Goal: Task Accomplishment & Management: Complete application form

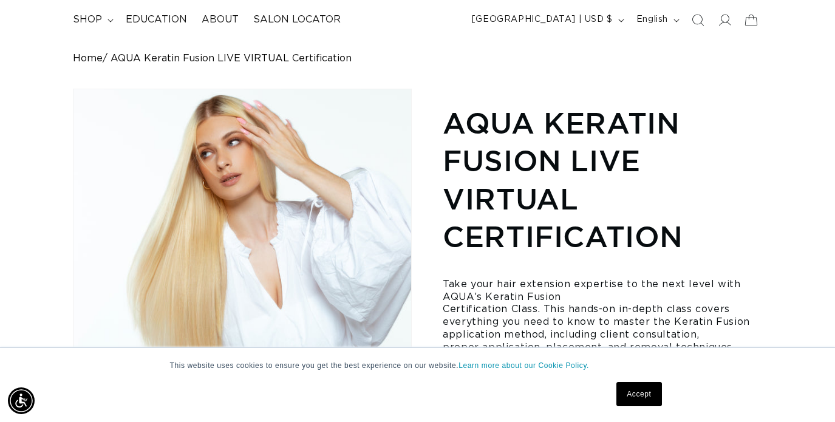
scroll to position [0, 749]
click at [625, 394] on link "Accept" at bounding box center [639, 394] width 45 height 24
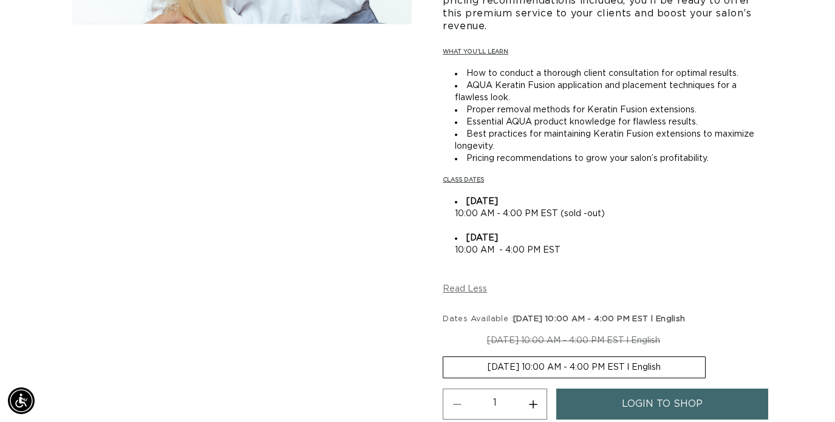
scroll to position [552, 0]
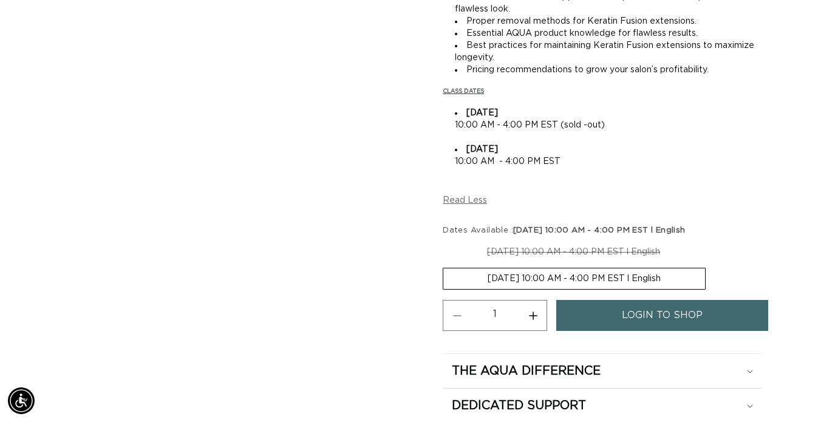
click at [617, 315] on link "login to shop" at bounding box center [663, 315] width 212 height 31
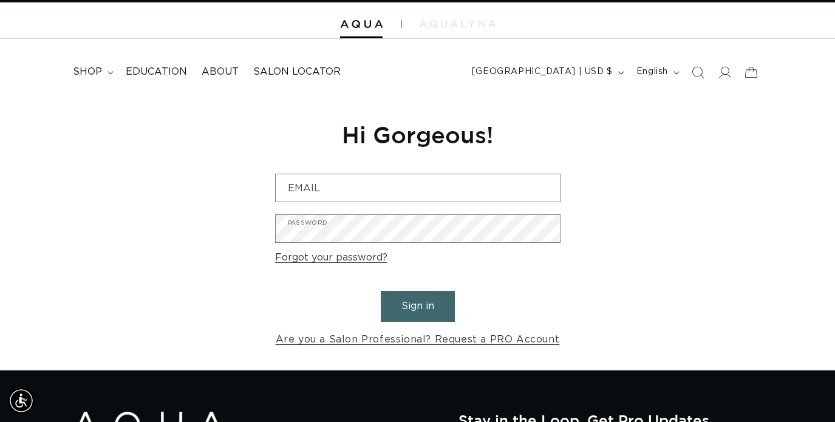
scroll to position [32, 0]
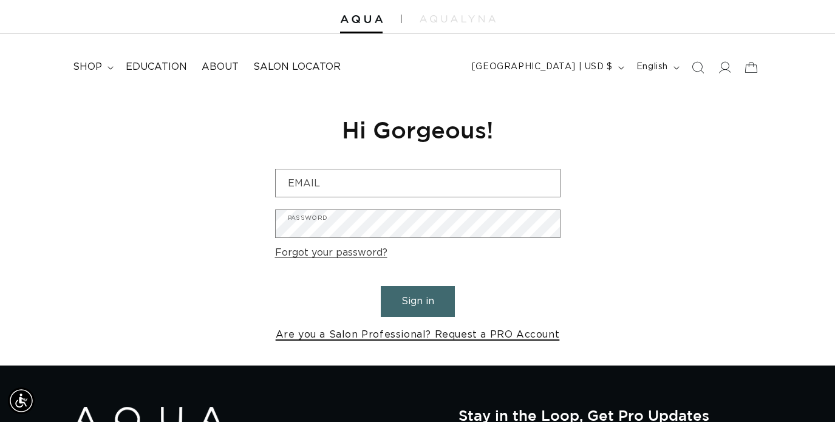
click at [327, 336] on link "Are you a Salon Professional? Request a PRO Account" at bounding box center [418, 335] width 284 height 18
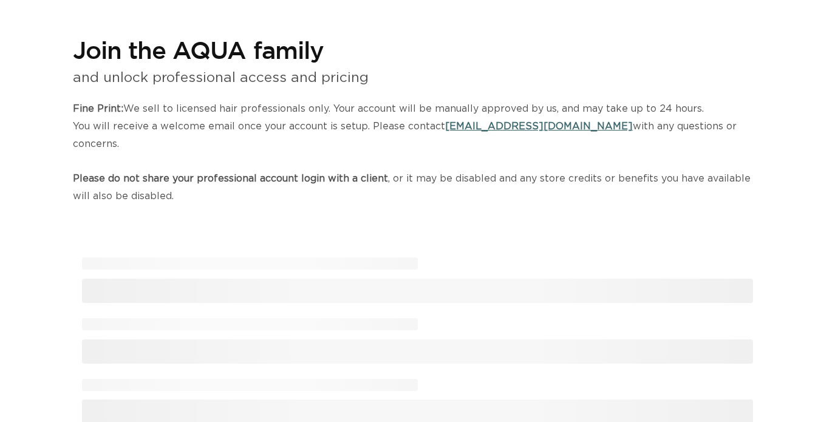
select select "US"
select select "[GEOGRAPHIC_DATA]"
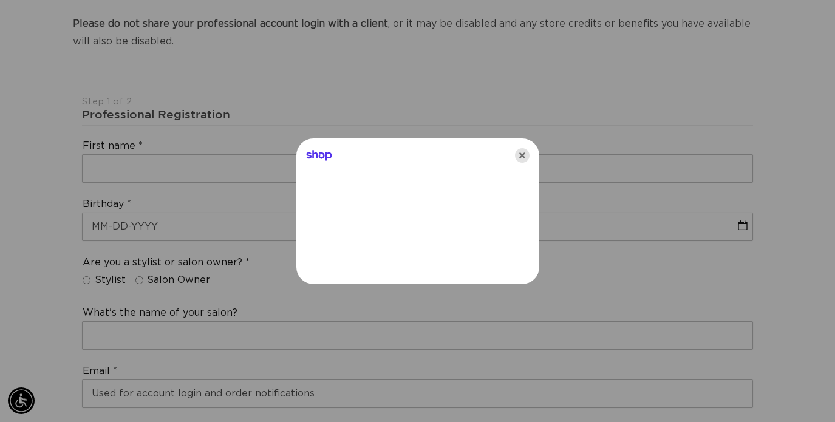
scroll to position [0, 1498]
click at [520, 156] on icon "Close" at bounding box center [522, 155] width 15 height 15
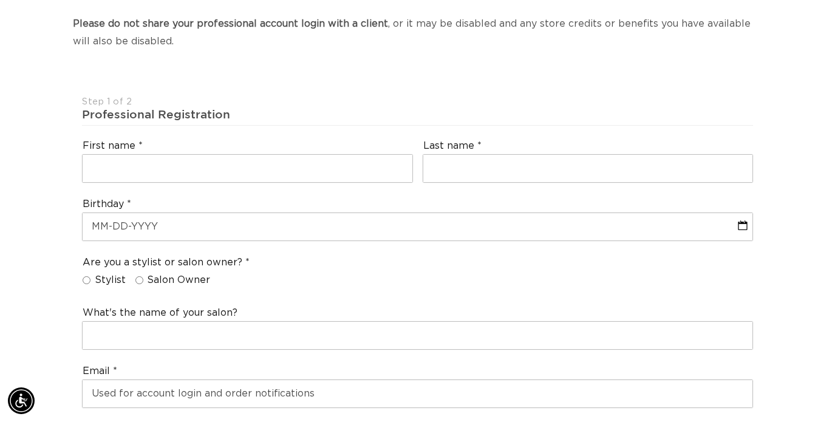
click at [137, 276] on input "Salon Owner" at bounding box center [139, 280] width 8 height 8
radio input "true"
click at [87, 276] on input "Stylist" at bounding box center [87, 280] width 8 height 8
radio input "true"
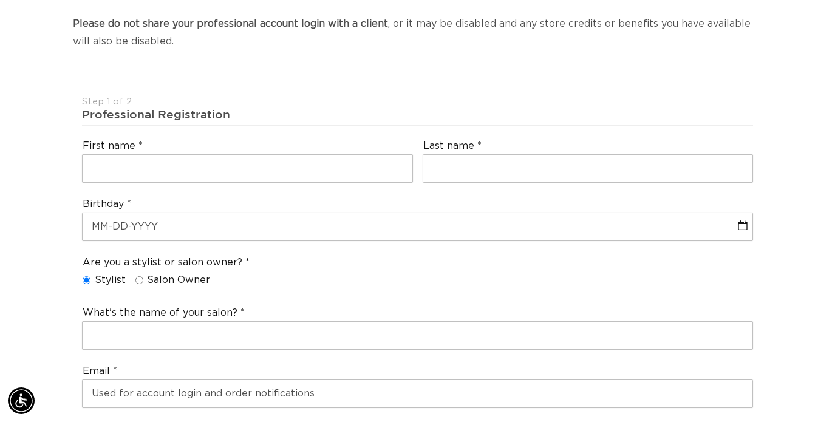
click at [140, 276] on input "Salon Owner" at bounding box center [139, 280] width 8 height 8
radio input "true"
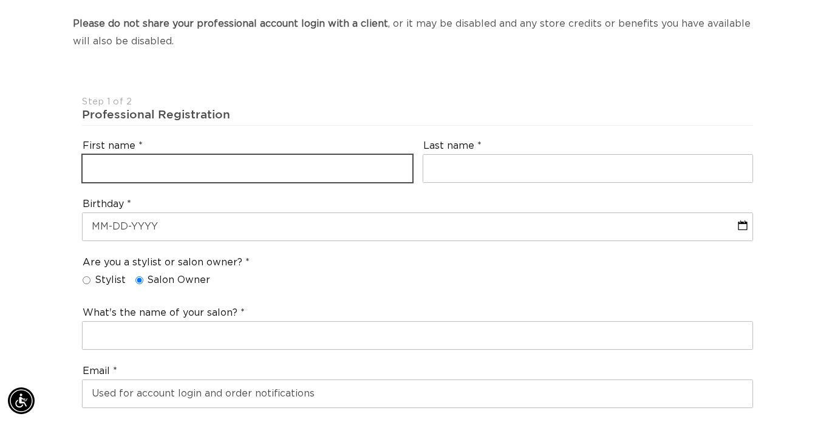
click at [160, 155] on input "text" at bounding box center [248, 168] width 330 height 27
type input "Marysa"
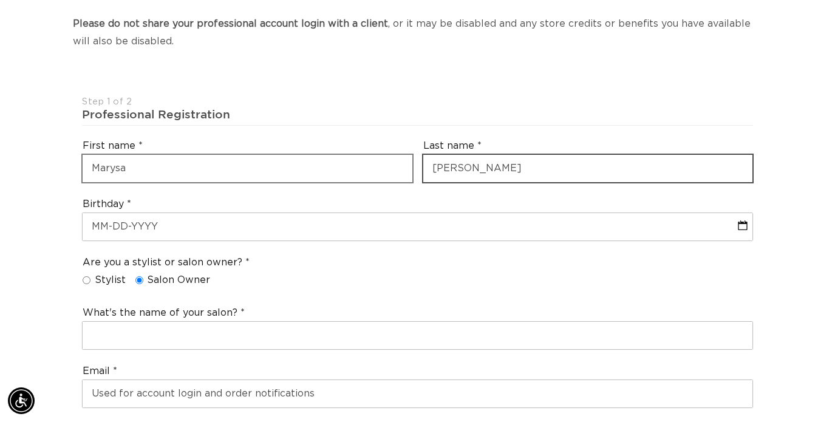
type input "[PERSON_NAME]"
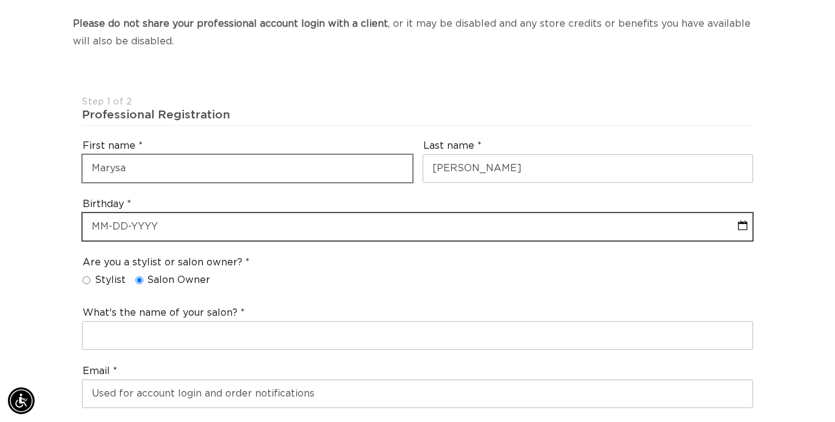
select select "8"
select select "2025"
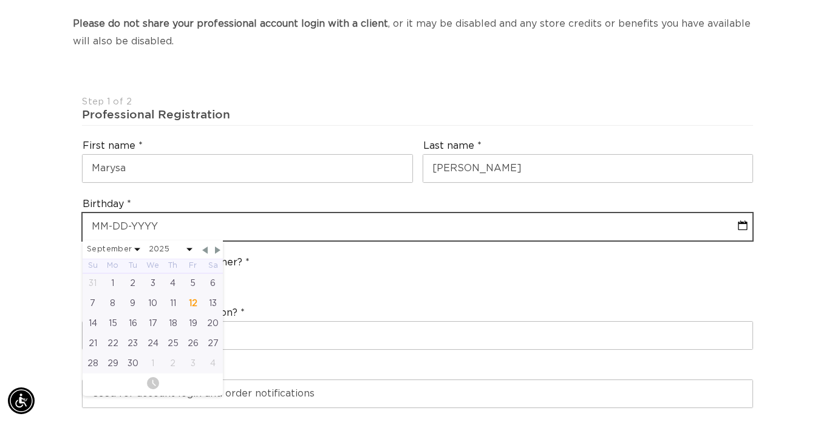
scroll to position [0, 0]
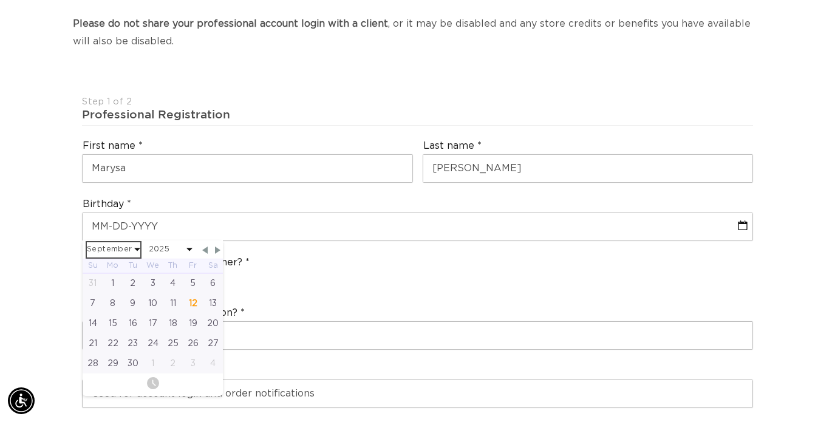
click at [135, 242] on select "January February March April May June July August September October November De…" at bounding box center [113, 249] width 53 height 15
select select "2025"
click at [117, 334] on div "20" at bounding box center [113, 344] width 20 height 20
type input "[DATE]"
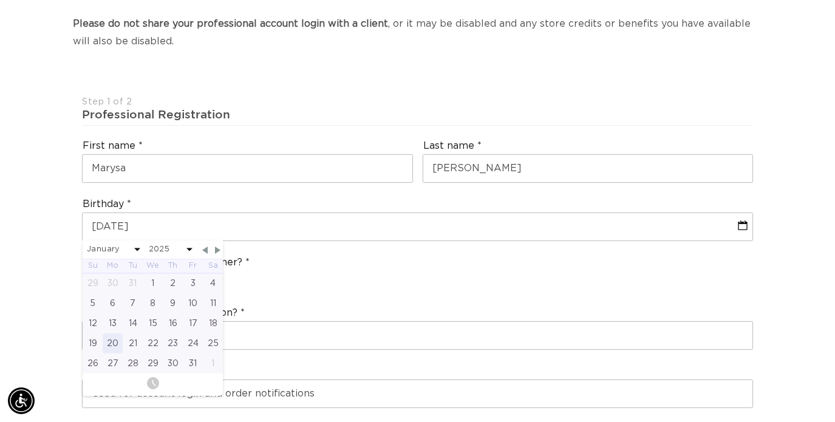
select select "2025"
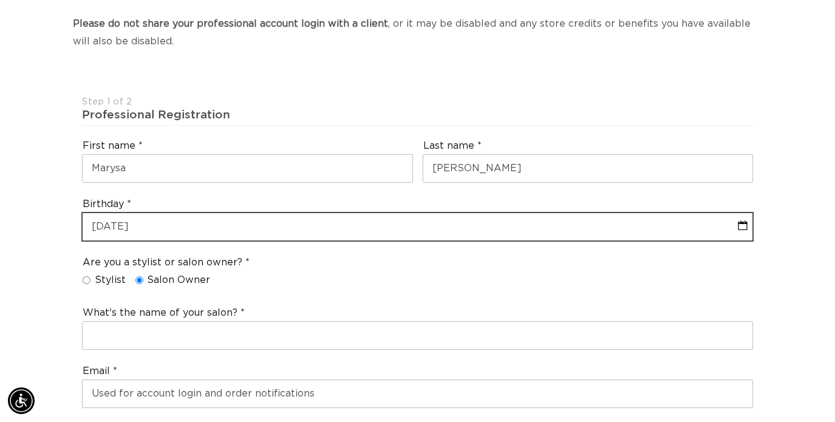
select select "2025"
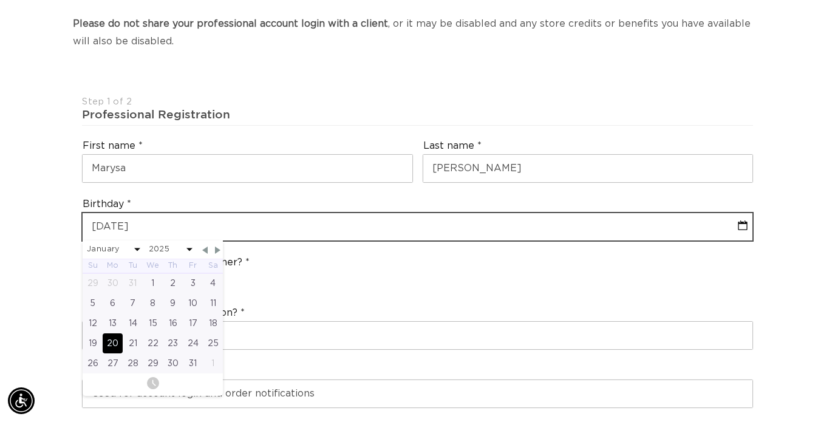
click at [147, 214] on input "[DATE]" at bounding box center [418, 226] width 670 height 27
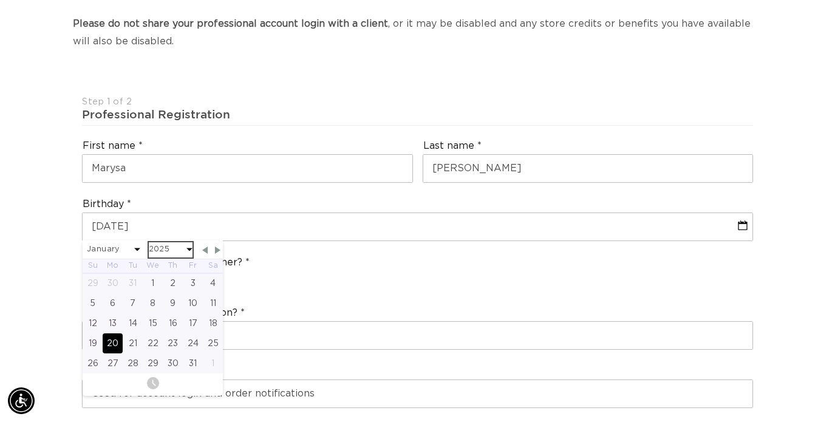
click at [165, 242] on select "2045 2044 2043 2042 2041 2040 2039 2038 2037 2036 2035 2034 2033 2032 2031 2030…" at bounding box center [171, 249] width 44 height 15
select select "1993"
click at [152, 334] on div "20" at bounding box center [153, 344] width 20 height 20
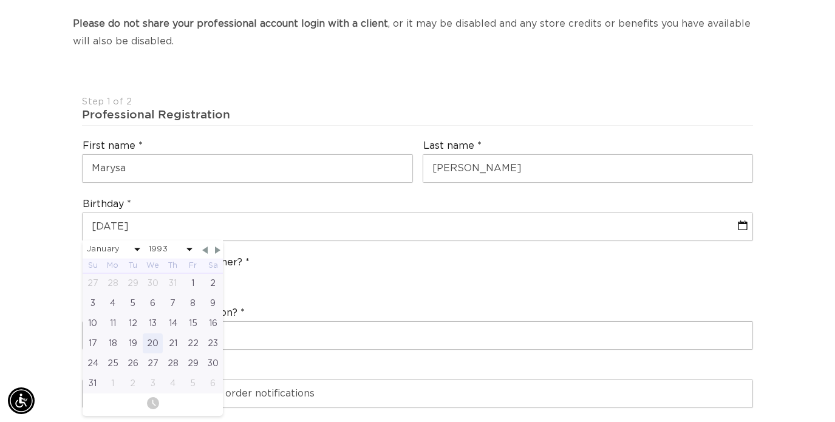
type input "[DATE]"
select select "1993"
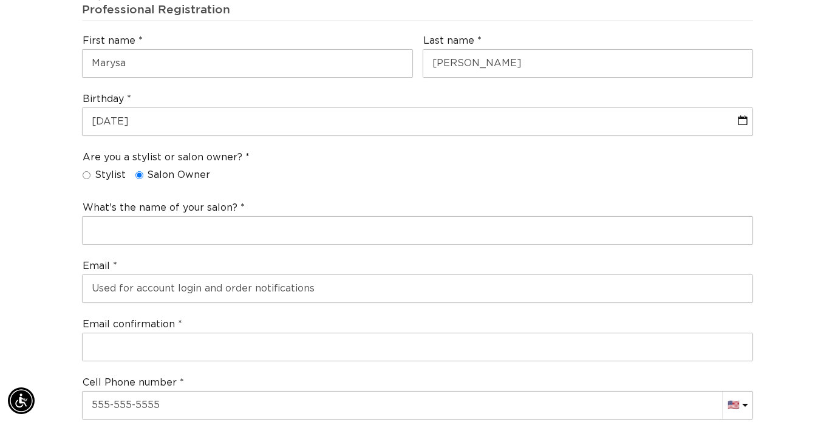
scroll to position [369, 0]
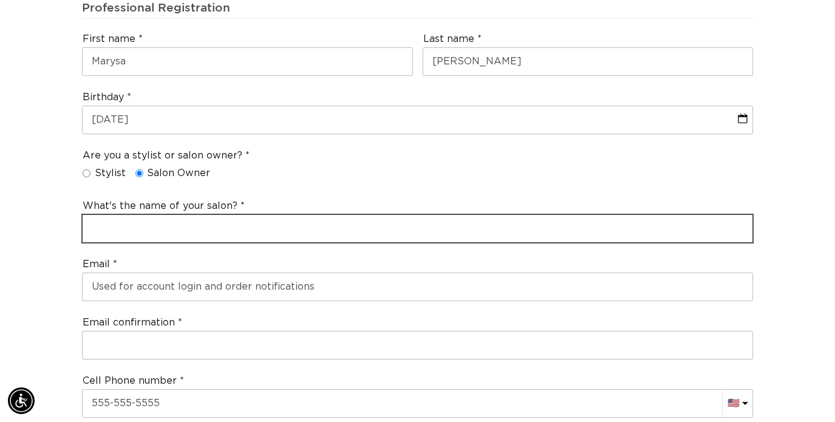
click at [174, 215] on input "text" at bounding box center [418, 228] width 670 height 27
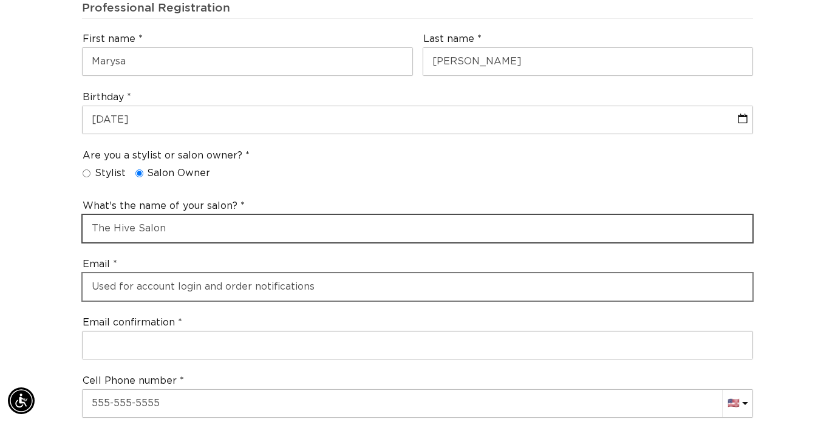
scroll to position [0, 0]
type input "The Hive Salon"
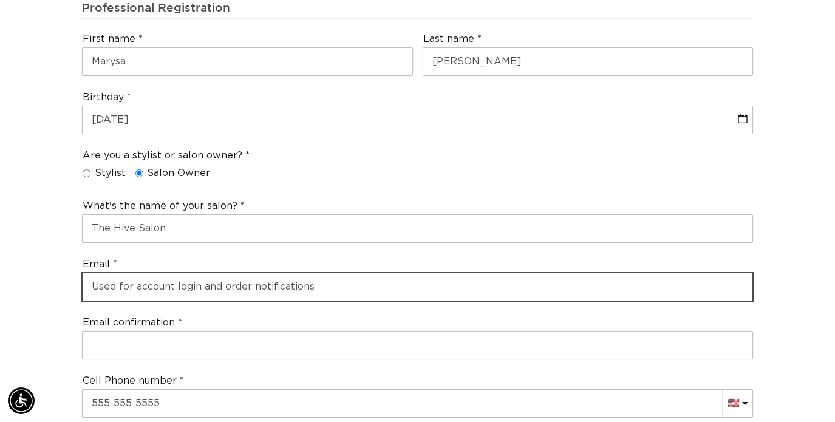
click at [221, 273] on input "email" at bounding box center [418, 286] width 670 height 27
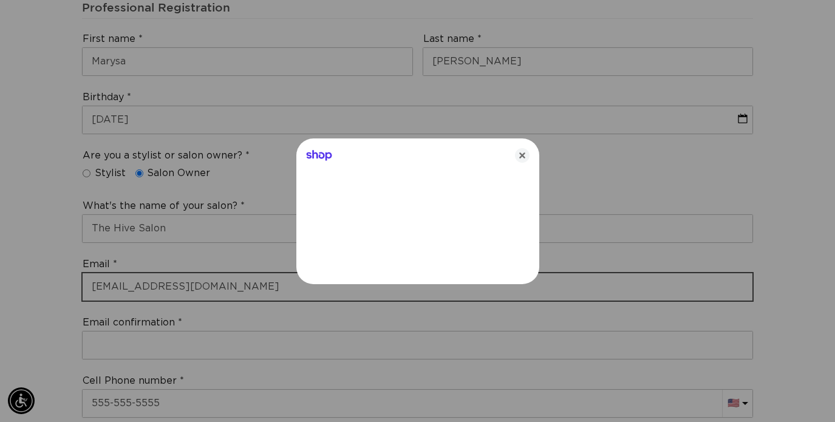
type input "[EMAIL_ADDRESS][DOMAIN_NAME]"
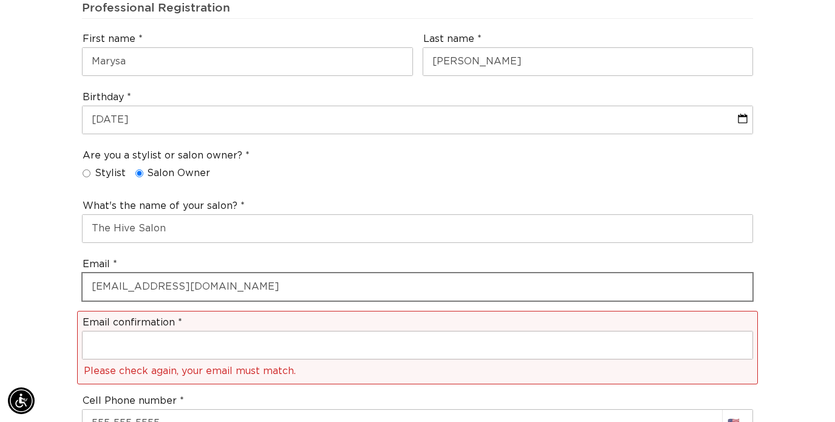
scroll to position [0, 0]
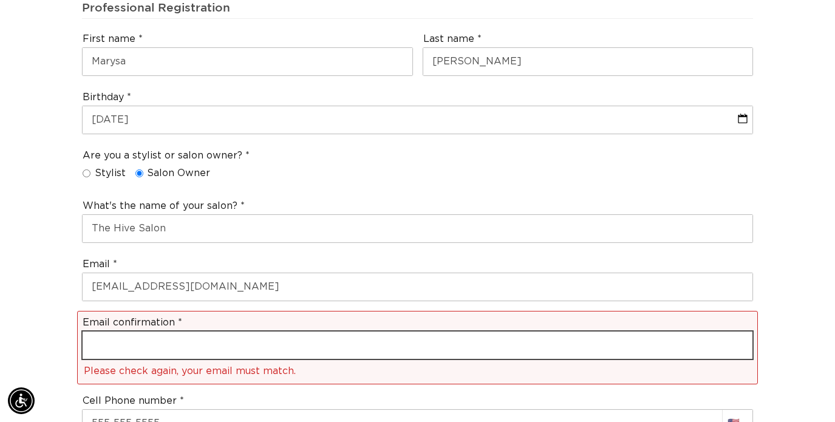
click at [155, 332] on input "email" at bounding box center [418, 345] width 670 height 27
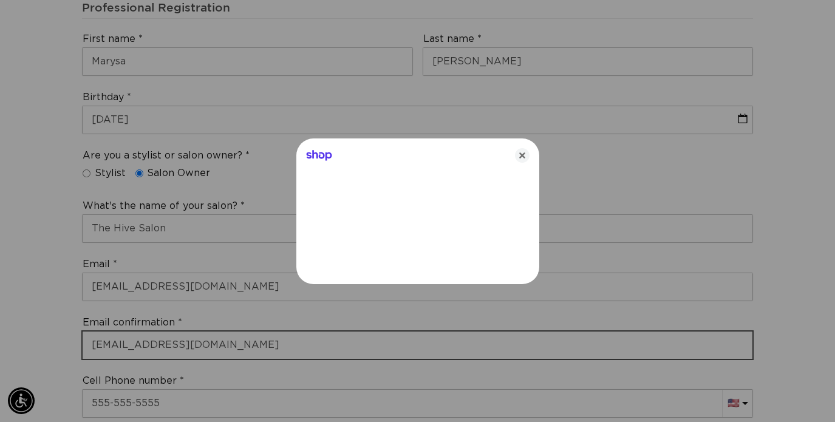
type input "[EMAIL_ADDRESS][DOMAIN_NAME]"
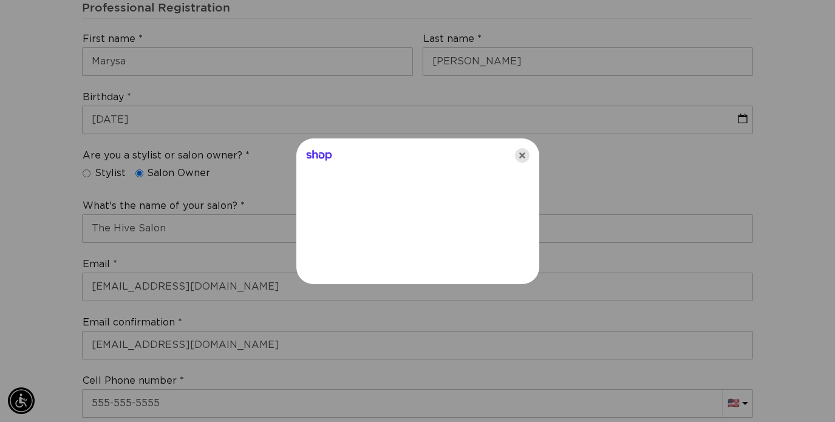
click at [525, 153] on icon "Close" at bounding box center [522, 155] width 15 height 15
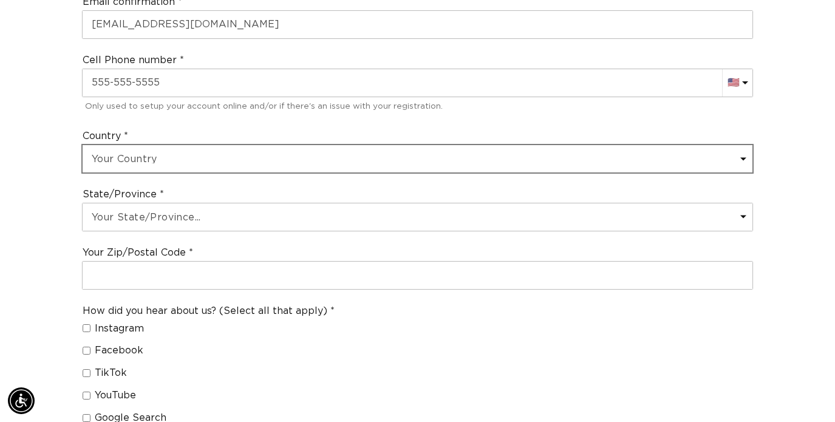
scroll to position [686, 0]
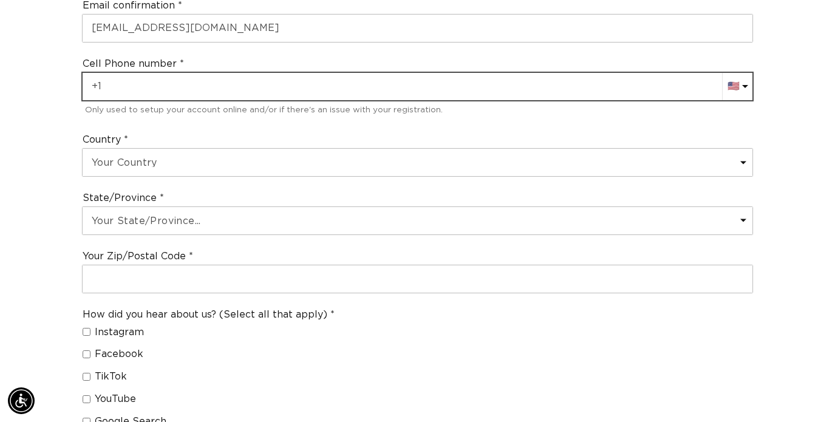
click at [190, 77] on input "+1" at bounding box center [418, 86] width 670 height 27
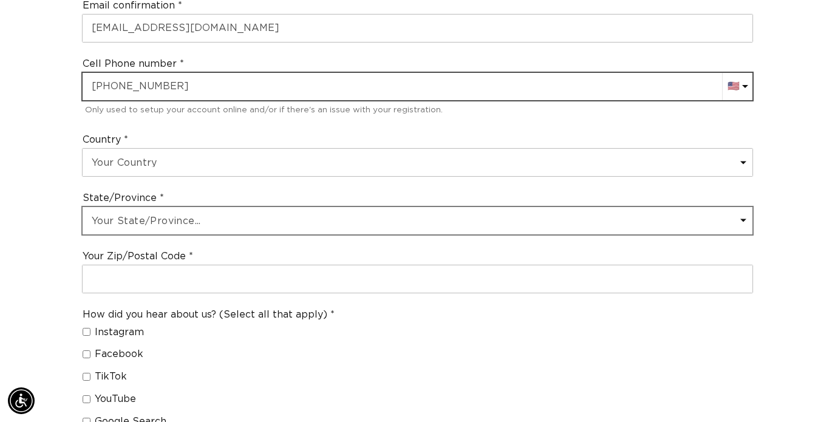
scroll to position [0, 0]
type input "[PHONE_NUMBER]"
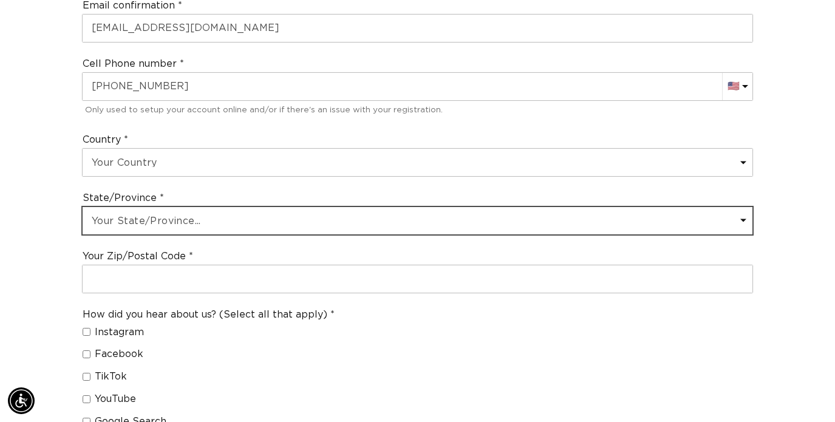
click at [140, 210] on select "Your State/Province... [US_STATE] [US_STATE] [US_STATE] [US_STATE] [US_STATE] […" at bounding box center [418, 220] width 670 height 27
select select "[US_STATE]"
click at [83, 207] on select "Your State/Province... [US_STATE] [US_STATE] [US_STATE] [US_STATE] [US_STATE] […" at bounding box center [418, 220] width 670 height 27
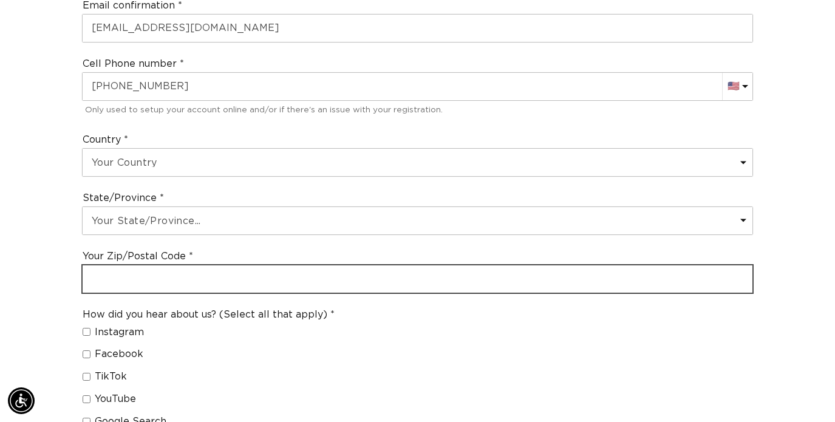
click at [173, 266] on input "text" at bounding box center [418, 279] width 670 height 27
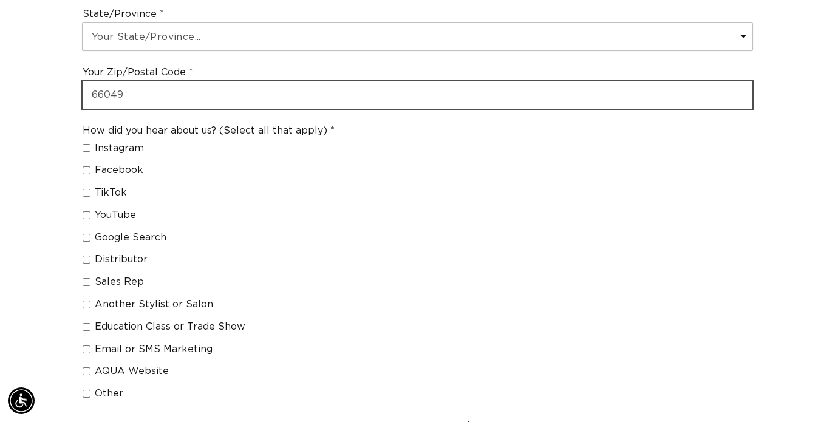
scroll to position [0, 0]
type input "66049"
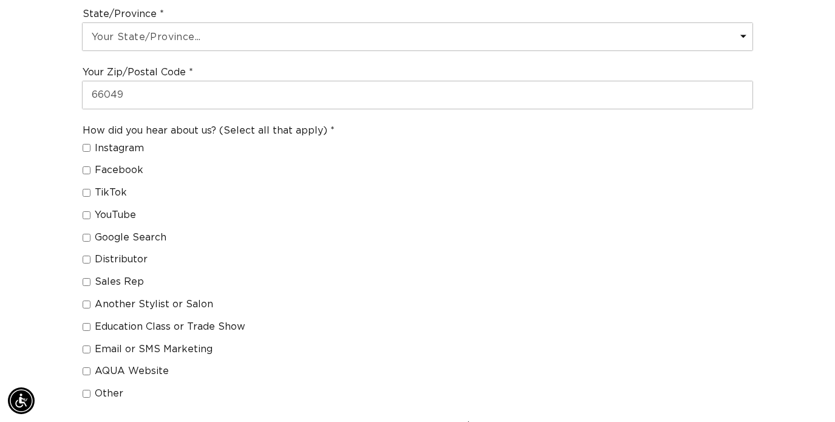
click at [86, 278] on input "Sales Rep" at bounding box center [87, 282] width 8 height 8
checkbox input "true"
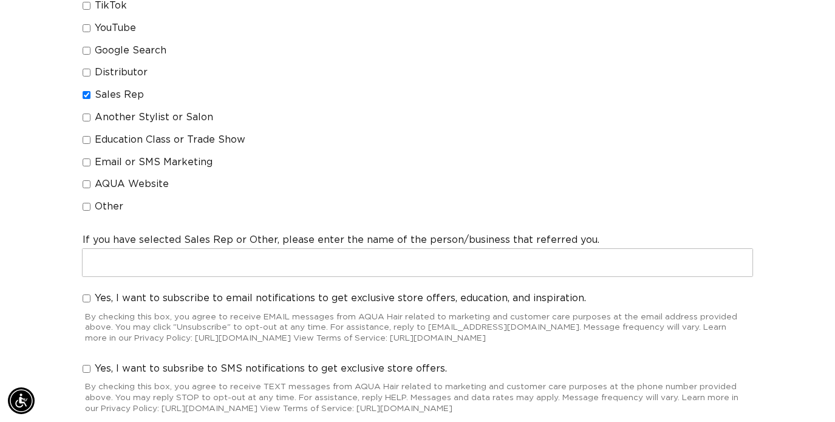
scroll to position [0, 1498]
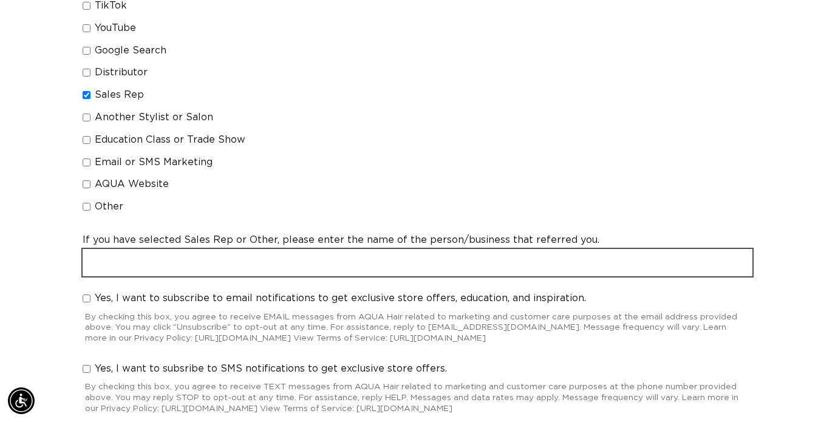
click at [138, 249] on input "text" at bounding box center [418, 262] width 670 height 27
type input "S"
type input "Salon Service Group"
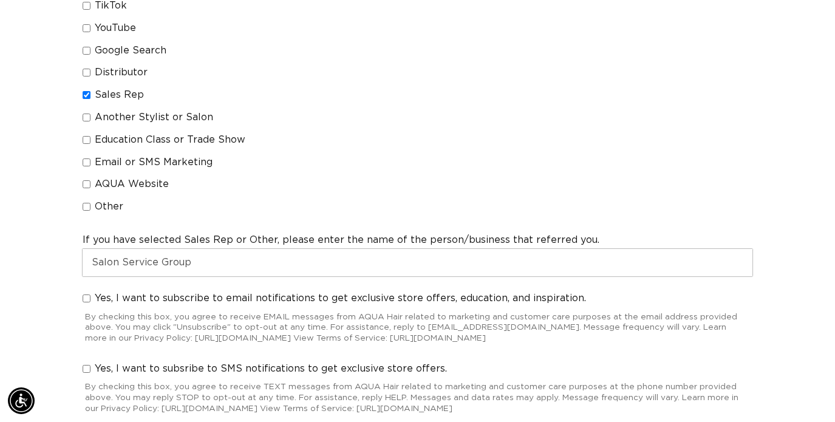
click at [84, 69] on input "Distributor" at bounding box center [87, 73] width 8 height 8
checkbox input "true"
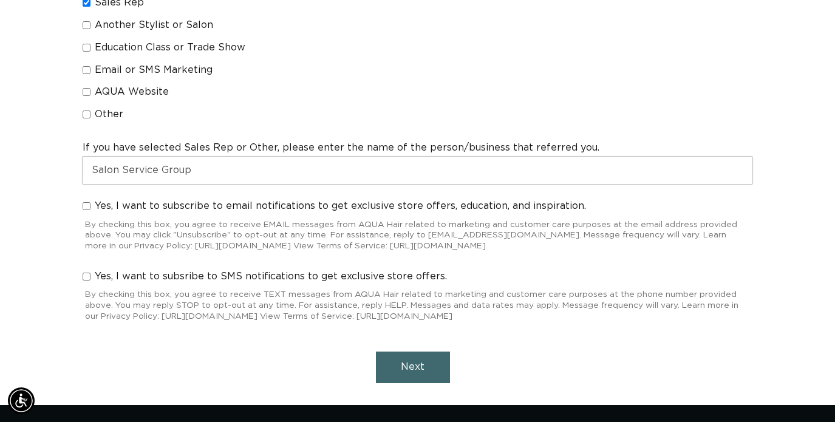
scroll to position [0, 0]
click at [403, 362] on span "Next" at bounding box center [413, 367] width 24 height 10
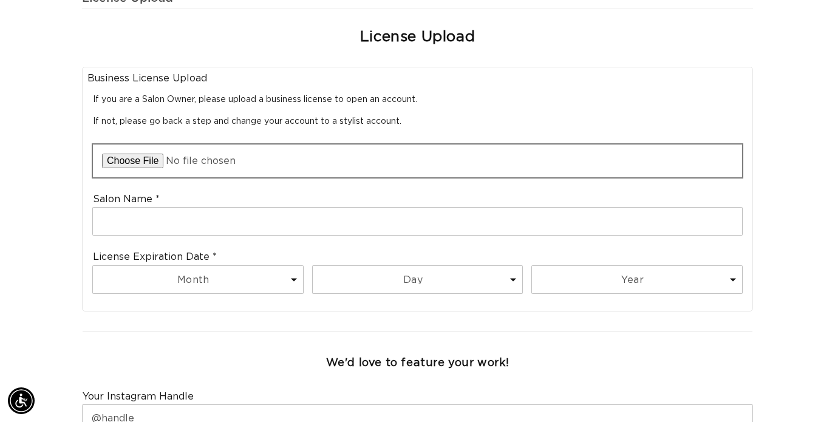
scroll to position [0, 749]
click at [137, 145] on input "file" at bounding box center [418, 161] width 650 height 33
type input "C:\fakepath\The Hive License.jpg"
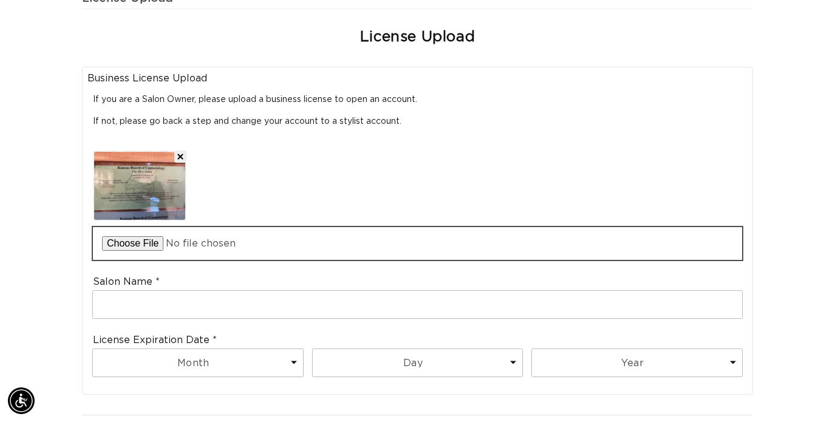
scroll to position [0, 0]
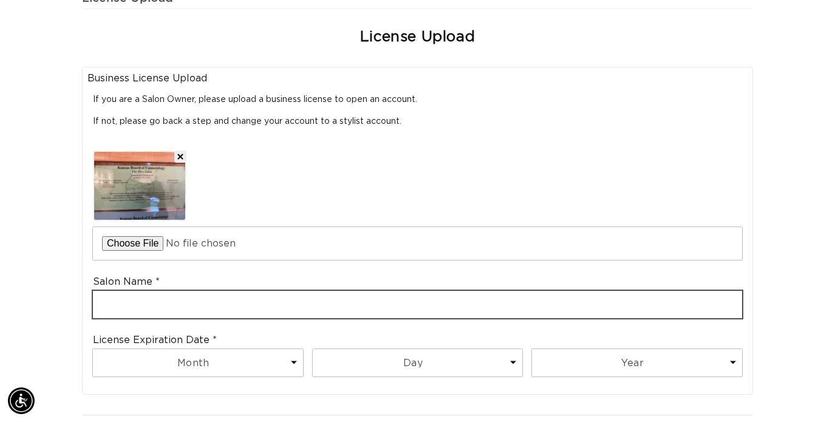
click at [220, 291] on input "text" at bounding box center [418, 304] width 650 height 27
type input "The Hive Salon"
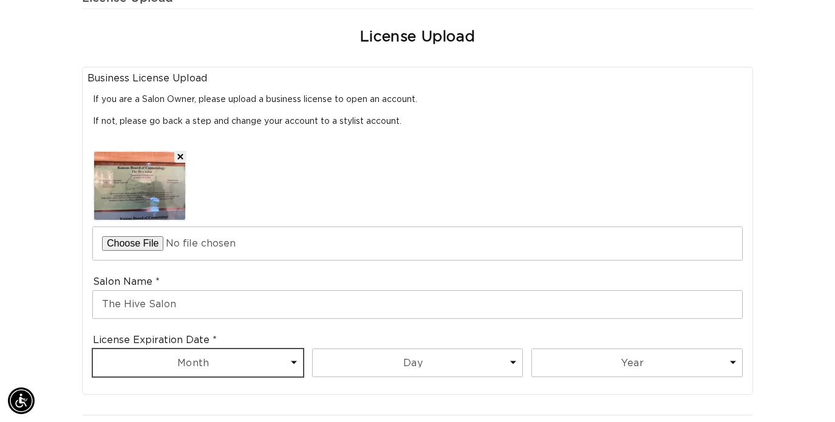
click at [187, 349] on select "Month 1 2 3 4 5 6 7 8 9 10 11 12" at bounding box center [198, 362] width 210 height 27
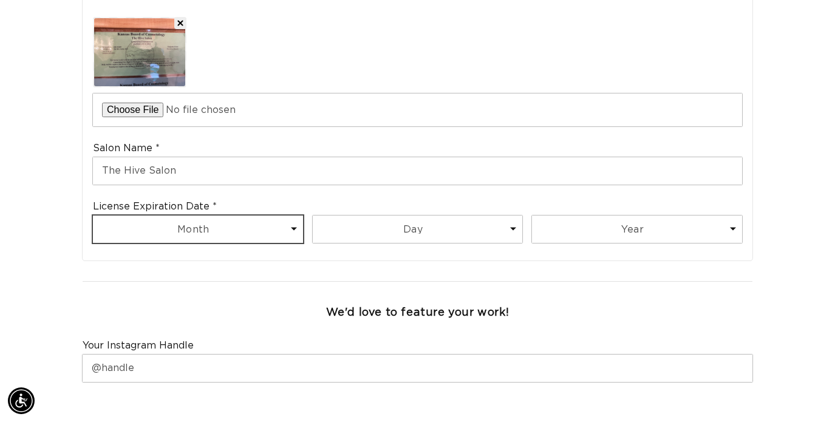
scroll to position [536, 0]
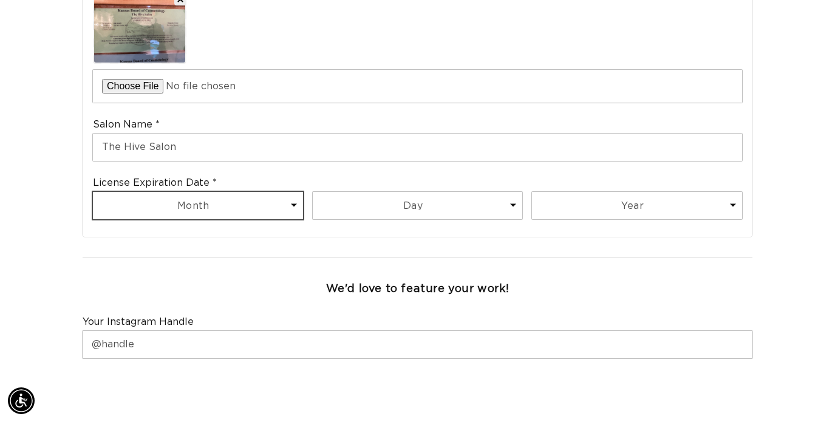
click at [285, 196] on select "Month 1 2 3 4 5 6 7 8 9 10 11 12" at bounding box center [198, 205] width 210 height 27
select select "5"
click at [93, 192] on select "Month 1 2 3 4 5 6 7 8 9 10 11 12" at bounding box center [198, 205] width 210 height 27
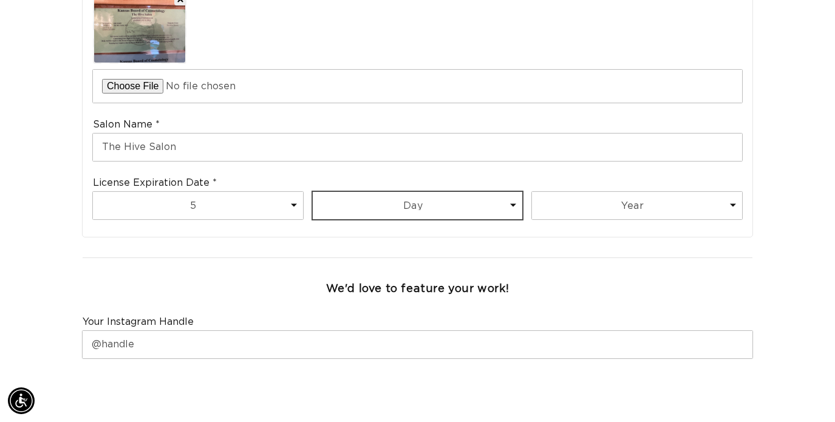
click at [445, 192] on select "Day 1 2 3 4 5 6 7 8 9 10 11 12 13 14 15 16 17 18 19 20 21 22 23 24 25 26 27 28 …" at bounding box center [418, 205] width 210 height 27
select select "31"
click at [313, 192] on select "Day 1 2 3 4 5 6 7 8 9 10 11 12 13 14 15 16 17 18 19 20 21 22 23 24 25 26 27 28 …" at bounding box center [418, 205] width 210 height 27
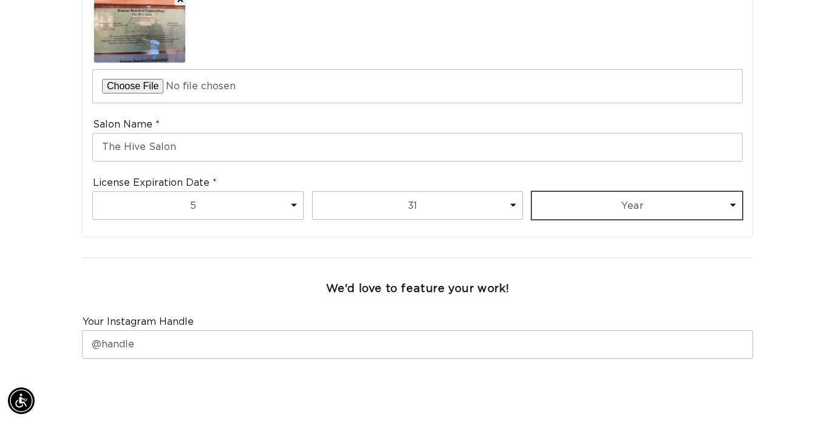
click at [598, 192] on select "Year [DATE] 2026 2027 2028 2029 2030 2031 2032 2033 2034 2035 2036 2037 2038 20…" at bounding box center [637, 205] width 210 height 27
select select "2026"
click at [532, 192] on select "Year [DATE] 2026 2027 2028 2029 2030 2031 2032 2033 2034 2035 2036 2037 2038 20…" at bounding box center [637, 205] width 210 height 27
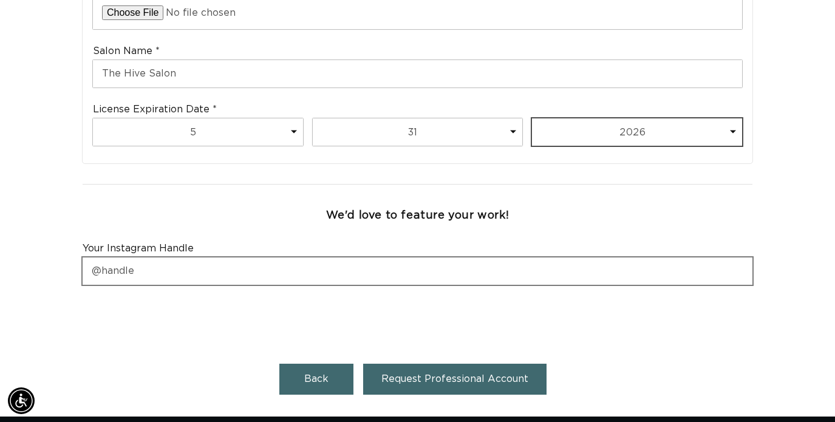
scroll to position [0, 1498]
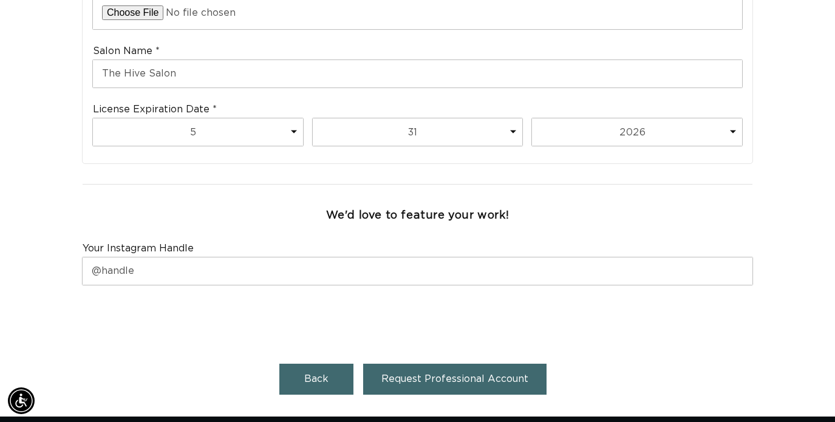
click at [424, 374] on span "Request Professional Account" at bounding box center [455, 379] width 147 height 10
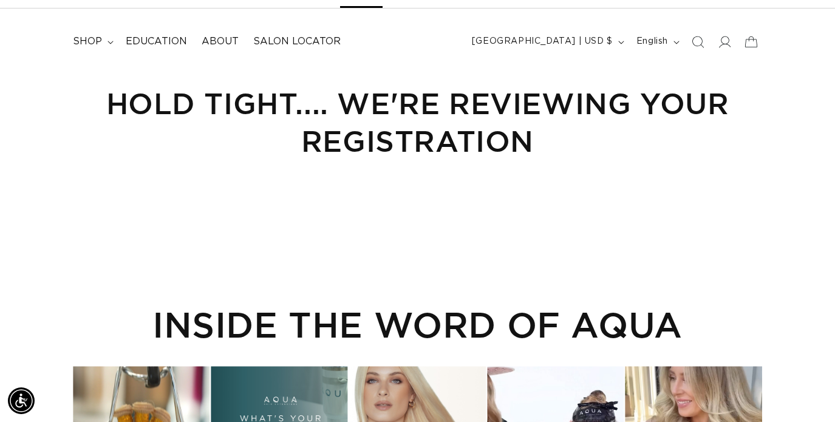
scroll to position [0, 749]
